Goal: Information Seeking & Learning: Check status

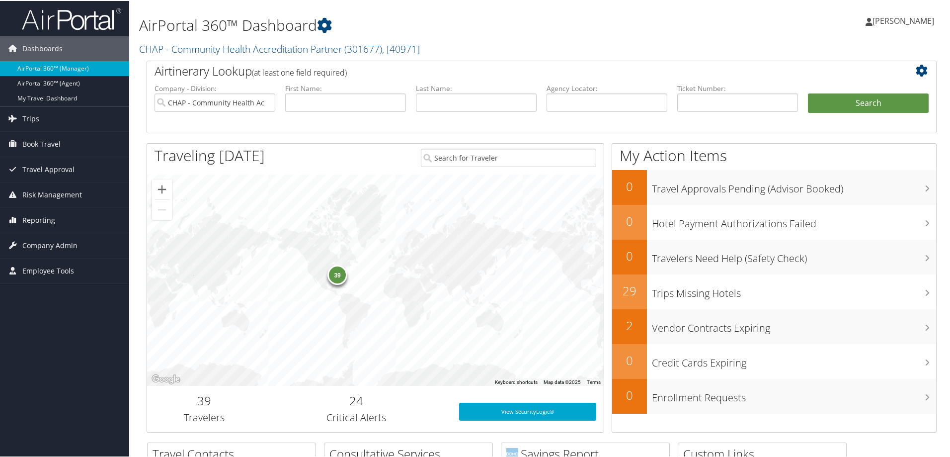
click at [32, 220] on span "Reporting" at bounding box center [38, 219] width 33 height 25
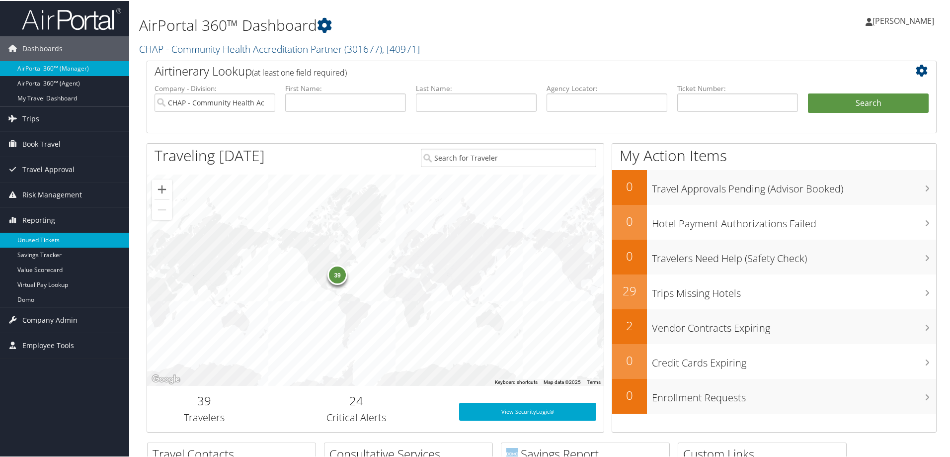
click at [35, 233] on link "Unused Tickets" at bounding box center [64, 238] width 129 height 15
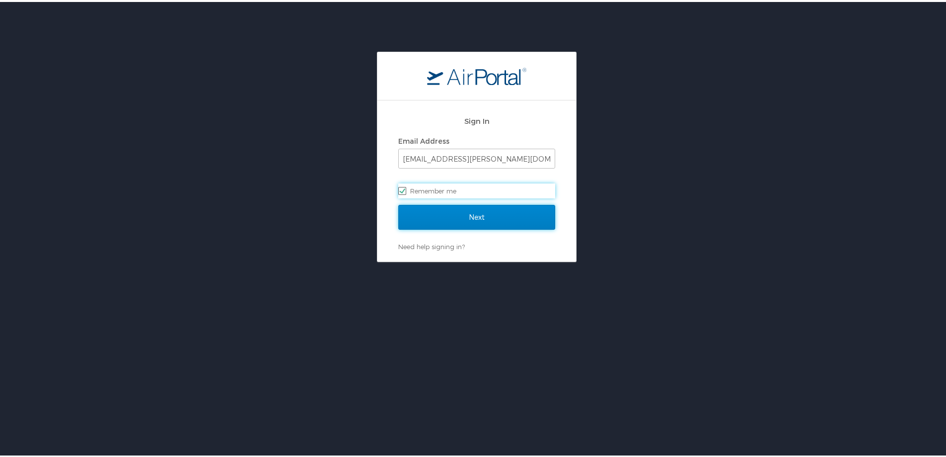
click at [434, 214] on input "Next" at bounding box center [476, 215] width 157 height 25
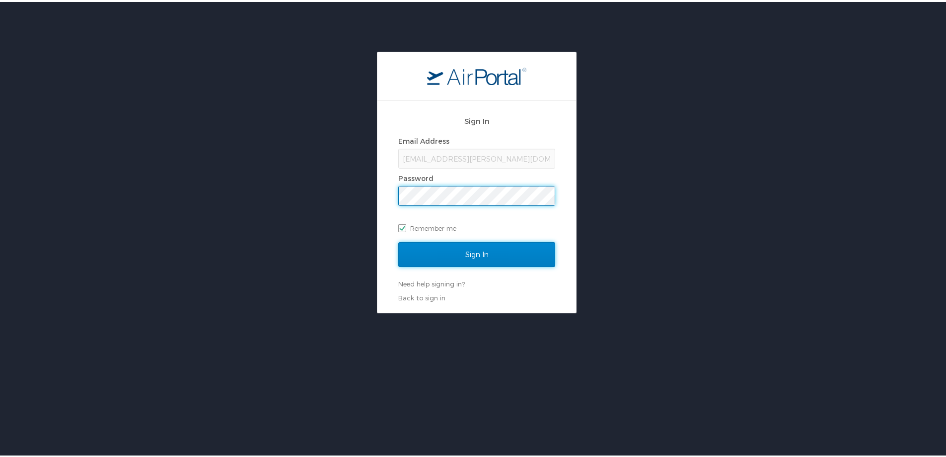
click at [440, 259] on input "Sign In" at bounding box center [476, 252] width 157 height 25
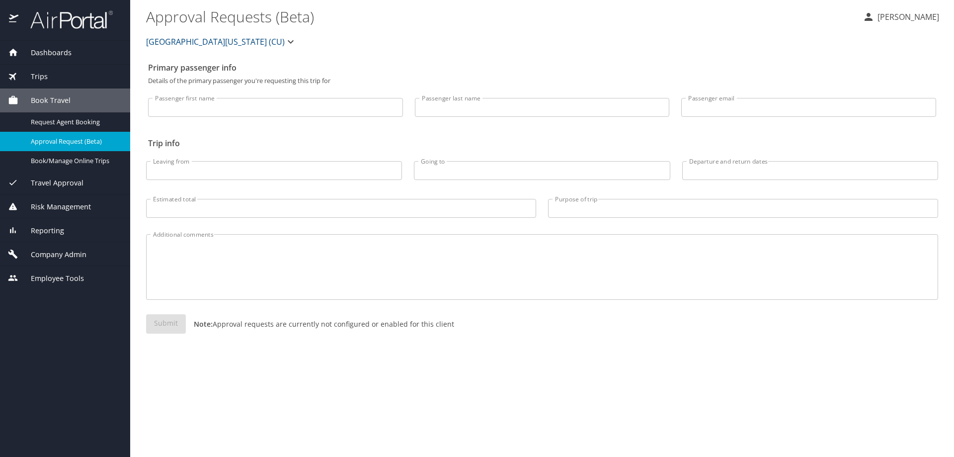
click at [44, 228] on span "Reporting" at bounding box center [41, 230] width 46 height 11
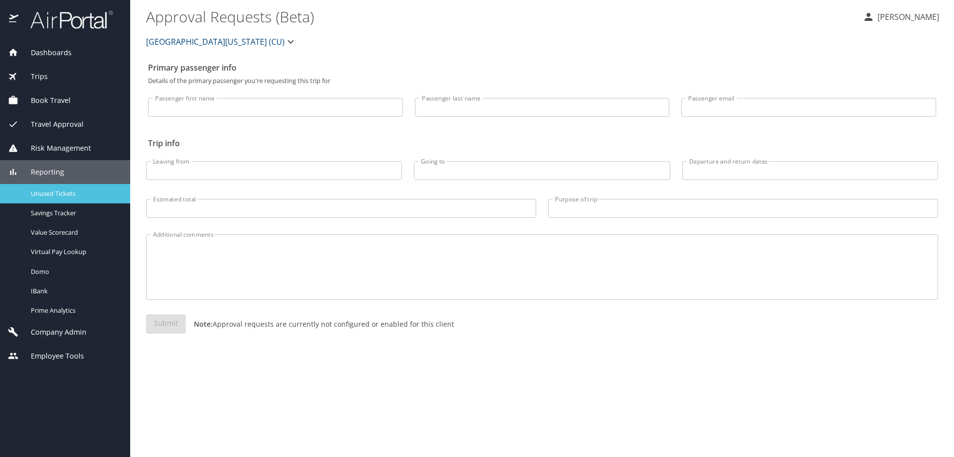
click at [58, 193] on span "Unused Tickets" at bounding box center [74, 193] width 87 height 9
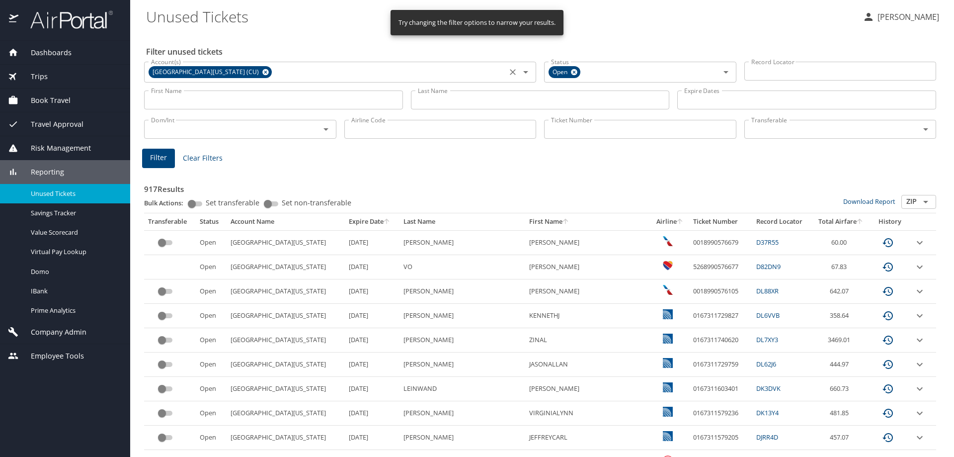
click at [262, 75] on icon at bounding box center [265, 72] width 6 height 6
click at [467, 104] on input "Last Name" at bounding box center [540, 99] width 259 height 19
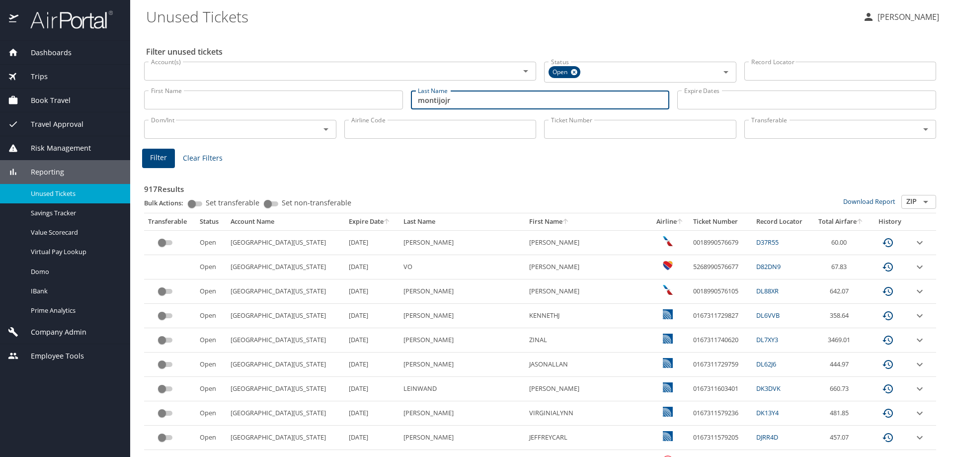
click at [167, 152] on button "Filter" at bounding box center [158, 158] width 33 height 19
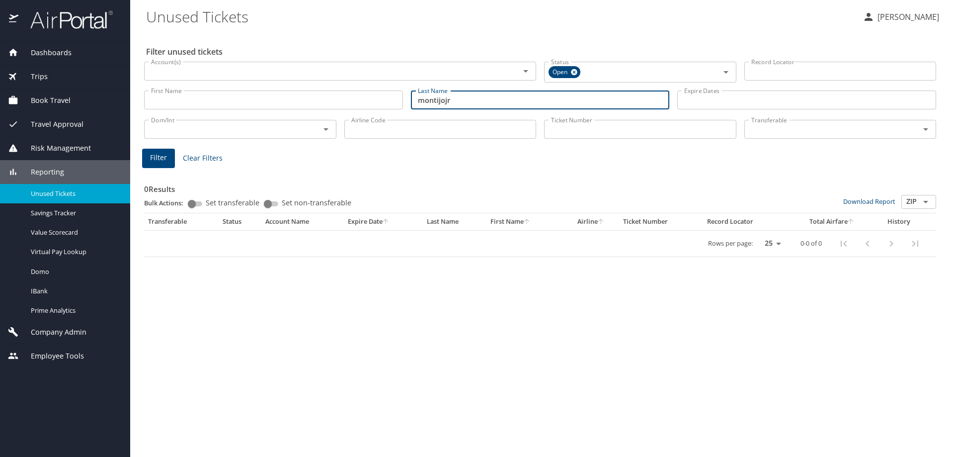
click at [459, 98] on input "montijojr" at bounding box center [540, 99] width 259 height 19
type input "montijo"
click at [154, 154] on span "Filter" at bounding box center [158, 158] width 17 height 12
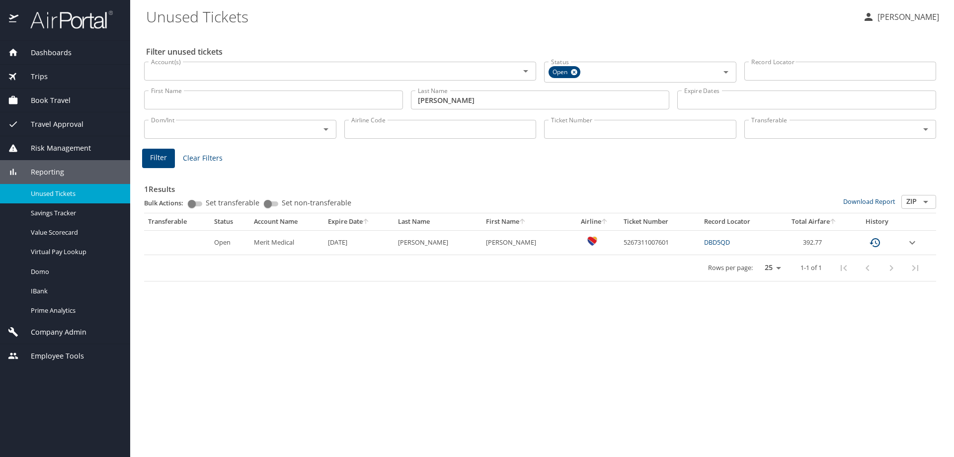
click at [713, 244] on link "DBD5QD" at bounding box center [717, 241] width 26 height 9
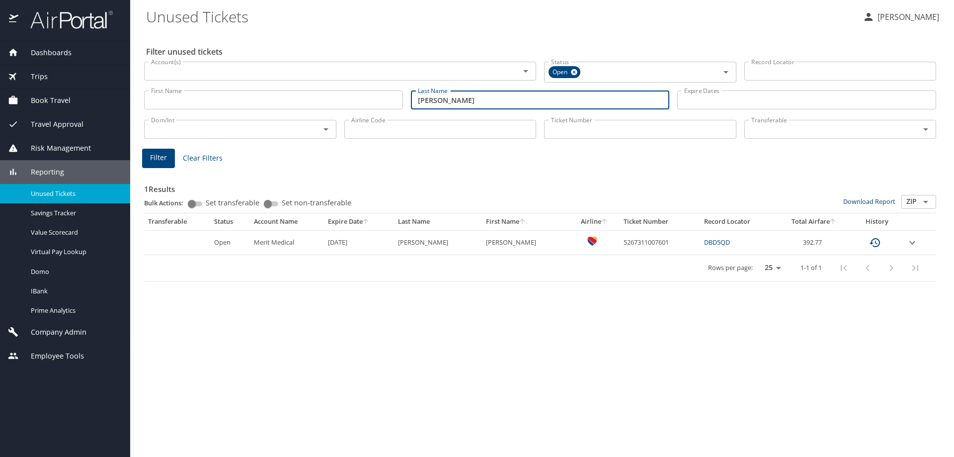
drag, startPoint x: 459, startPoint y: 102, endPoint x: 346, endPoint y: 87, distance: 113.7
click at [346, 87] on div "First Name First Name Last Name montijo Last Name Expire Dates Expire Dates" at bounding box center [540, 99] width 800 height 35
click at [310, 72] on input "Account(s)" at bounding box center [325, 71] width 357 height 13
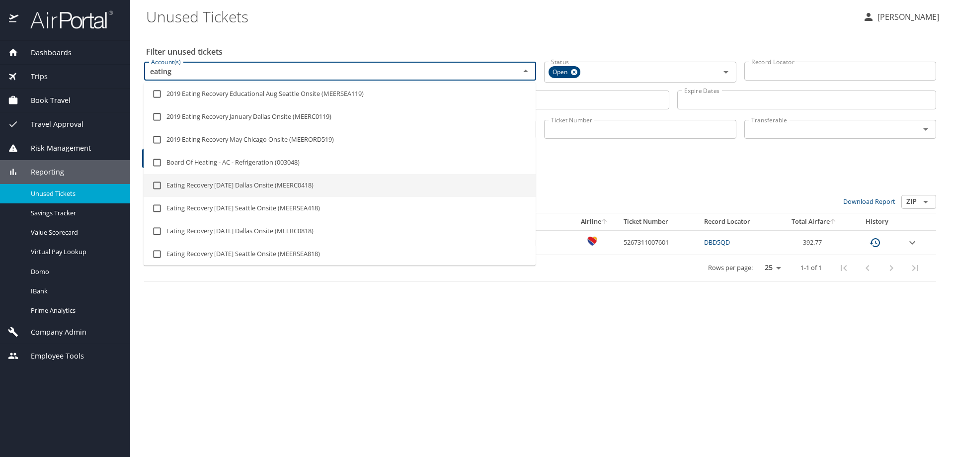
type input "eating"
click at [603, 172] on div "1 Results Bulk Actions: Set transferable Set non-transferable Download Report Z…" at bounding box center [540, 225] width 792 height 111
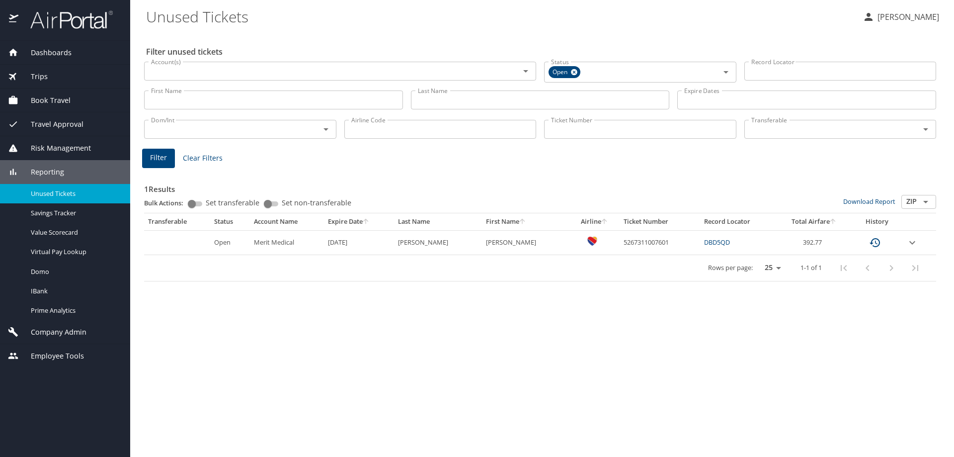
click at [289, 100] on input "First Name" at bounding box center [273, 99] width 259 height 19
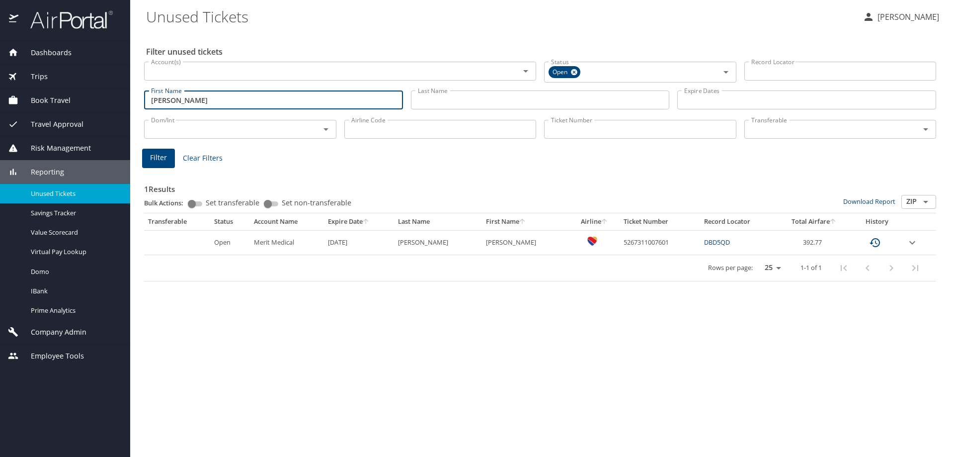
type input "jessica"
click at [153, 158] on span "Filter" at bounding box center [158, 158] width 17 height 12
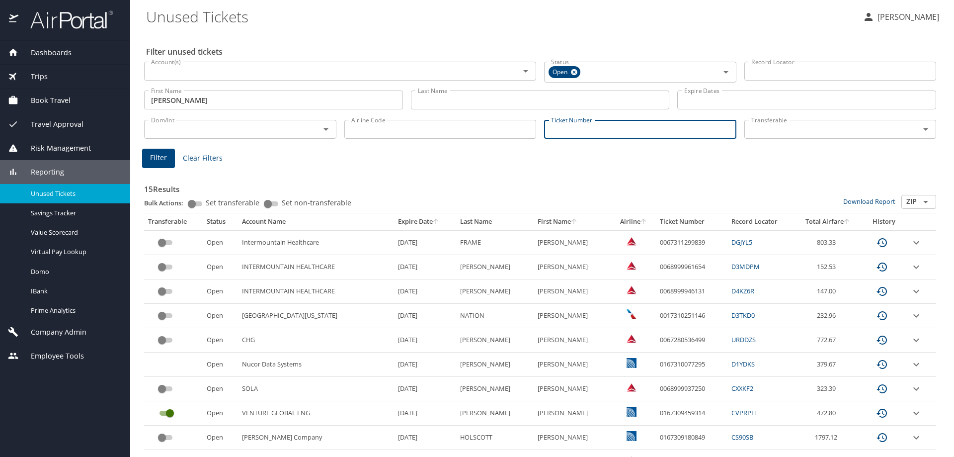
click at [560, 135] on input "Ticket Number" at bounding box center [640, 129] width 192 height 19
paste input "0017232517792"
type input "0017232517792"
click at [153, 154] on span "Filter" at bounding box center [158, 156] width 17 height 12
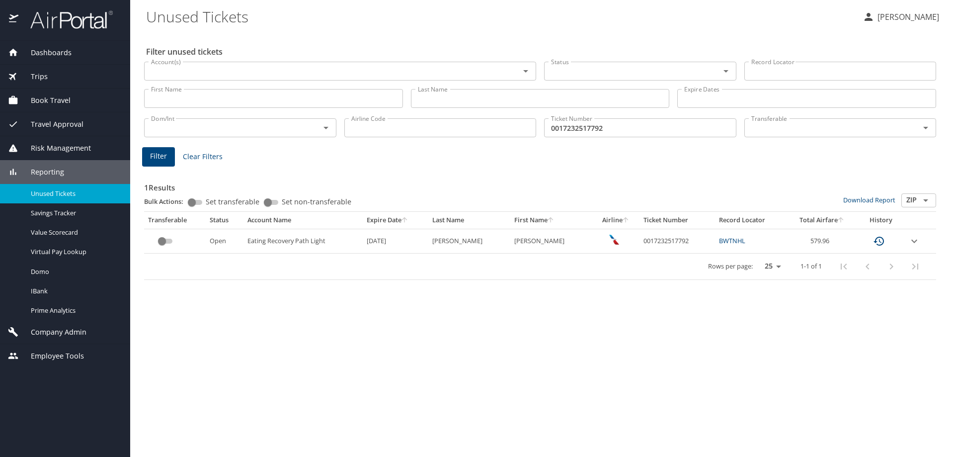
click at [47, 17] on img at bounding box center [65, 19] width 93 height 19
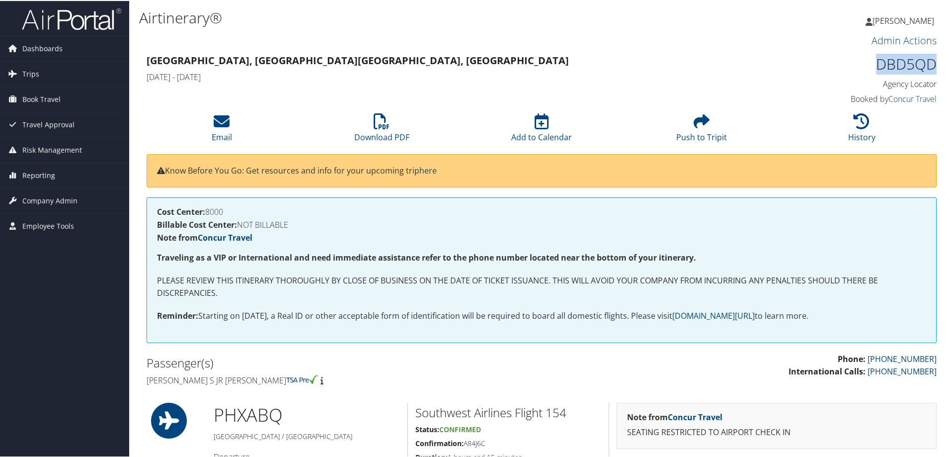
drag, startPoint x: 934, startPoint y: 64, endPoint x: 873, endPoint y: 67, distance: 60.7
click at [873, 67] on div "DBD5QD Agency Locator Agency Locator DBD5QD Booked by Concur Travel Booked by C…" at bounding box center [843, 79] width 201 height 57
